Goal: Navigation & Orientation: Find specific page/section

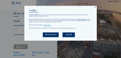
type input "[EMAIL_ADDRESS][DOMAIN_NAME]"
click at [69, 35] on div "Accept All" at bounding box center [68, 34] width 12 height 5
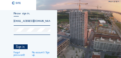
click at [22, 47] on div "Sign in." at bounding box center [21, 46] width 14 height 5
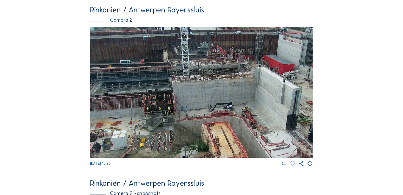
scroll to position [174, 0]
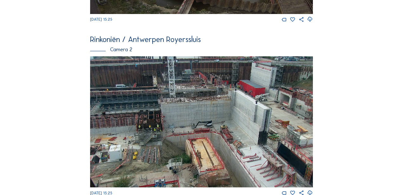
click at [121, 58] on img at bounding box center [201, 121] width 223 height 131
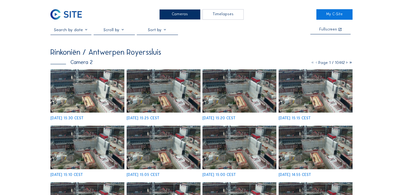
click at [121, 58] on img at bounding box center [164, 91] width 74 height 44
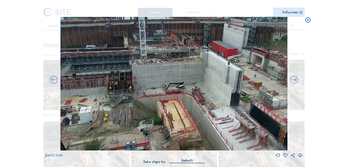
click at [121, 11] on div "Fullscreen" at bounding box center [291, 12] width 16 height 3
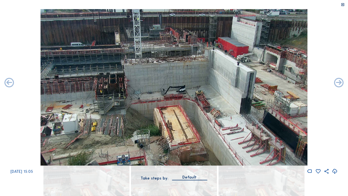
click at [121, 5] on icon at bounding box center [343, 5] width 4 height 4
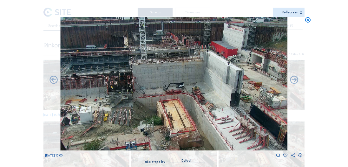
click at [121, 20] on icon at bounding box center [308, 20] width 6 height 6
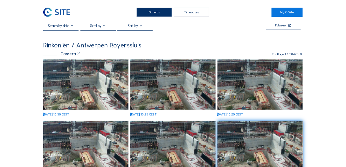
click at [121, 11] on div "Cameras" at bounding box center [154, 12] width 35 height 9
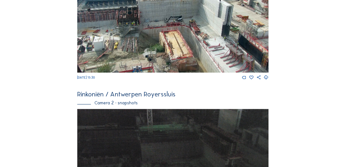
scroll to position [345, 0]
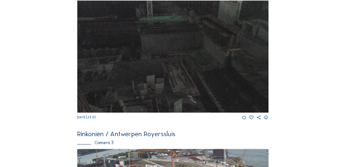
click at [121, 58] on img at bounding box center [172, 56] width 191 height 112
